Goal: Feedback & Contribution: Contribute content

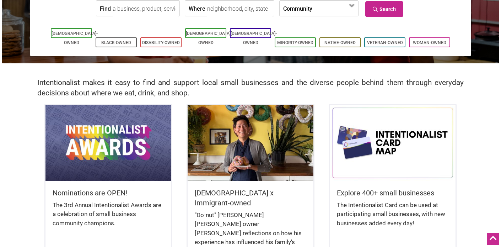
scroll to position [98, 0]
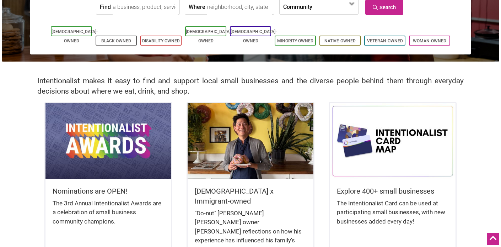
click at [85, 191] on h5 "Nominations are OPEN!" at bounding box center [109, 191] width 112 height 10
click at [93, 167] on img at bounding box center [108, 140] width 126 height 75
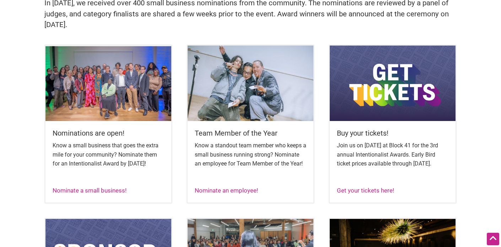
scroll to position [263, 0]
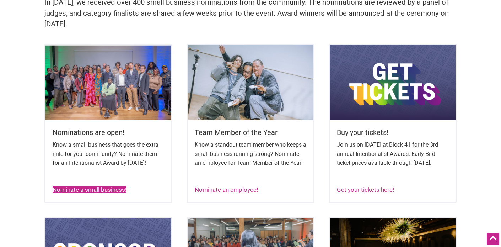
click at [92, 193] on link "Nominate a small business!" at bounding box center [90, 189] width 74 height 7
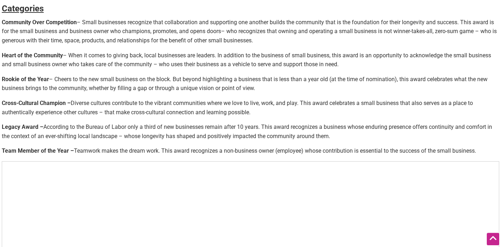
scroll to position [315, 0]
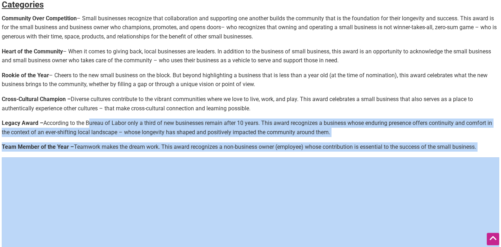
drag, startPoint x: 1, startPoint y: 124, endPoint x: 89, endPoint y: 125, distance: 87.8
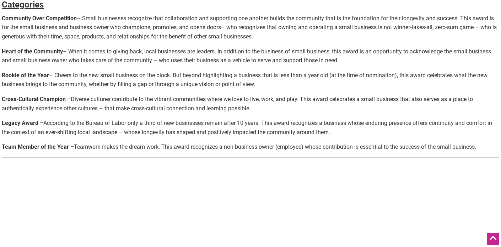
click at [89, 125] on p "Legacy Award – According to the Bureau of Labor only a third of new businesses …" at bounding box center [251, 127] width 498 height 18
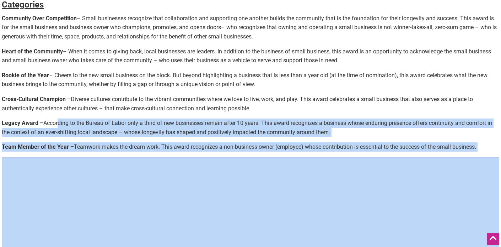
drag, startPoint x: 1, startPoint y: 123, endPoint x: 58, endPoint y: 124, distance: 56.5
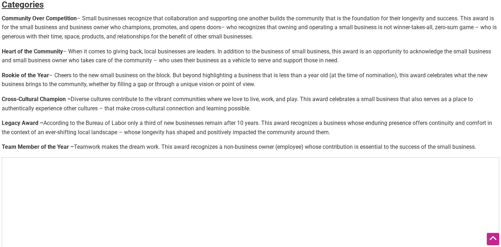
click at [58, 124] on p "Legacy Award – According to the Bureau of Labor only a third of new businesses …" at bounding box center [251, 127] width 498 height 18
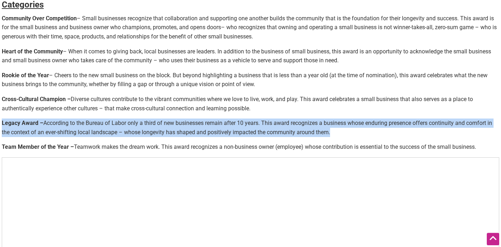
drag, startPoint x: 2, startPoint y: 122, endPoint x: 336, endPoint y: 132, distance: 334.6
click at [336, 132] on p "Legacy Award – According to the Bureau of Labor only a third of new businesses …" at bounding box center [251, 127] width 498 height 18
copy p "Legacy Award – According to the Bureau of Labor only a third of new businesses …"
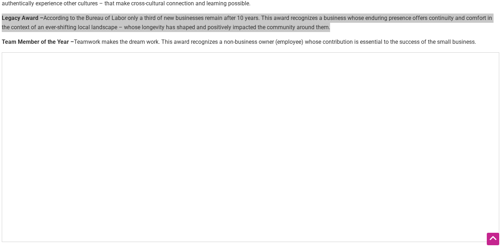
scroll to position [422, 0]
